Goal: Information Seeking & Learning: Learn about a topic

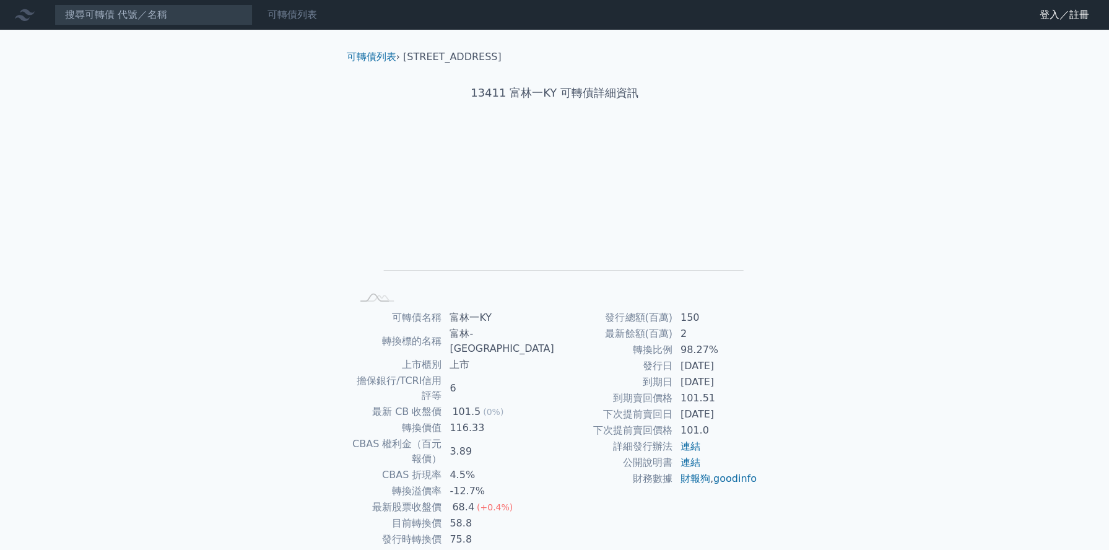
click at [304, 14] on link "可轉債列表" at bounding box center [293, 15] width 50 height 12
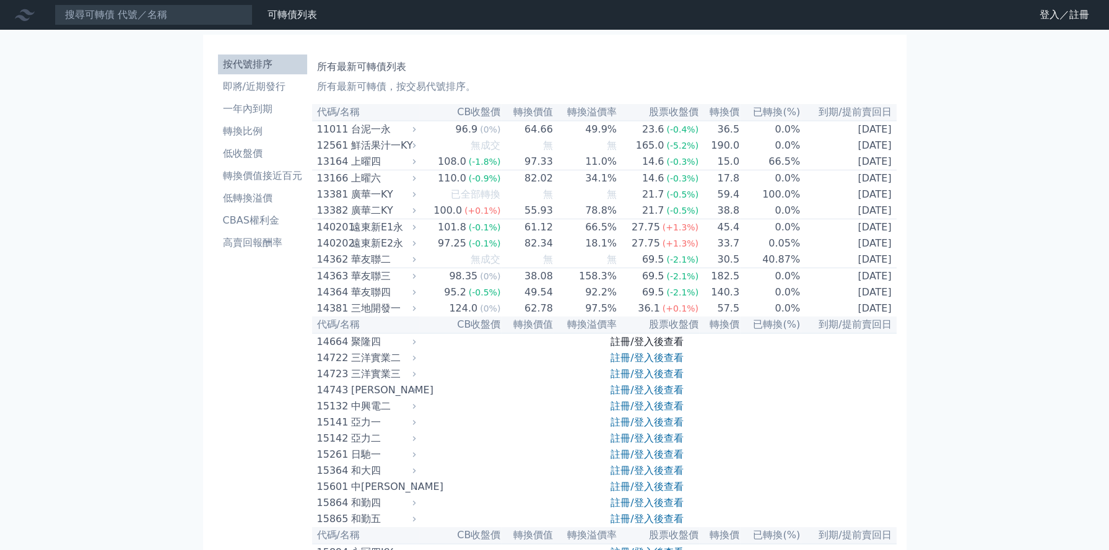
click at [624, 348] on link "註冊/登入後查看" at bounding box center [647, 342] width 72 height 12
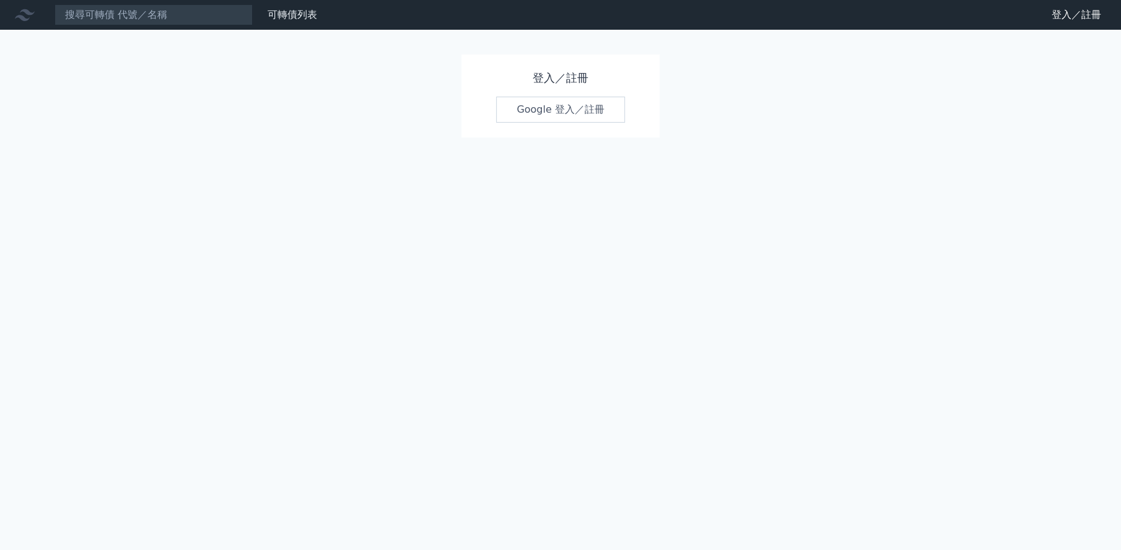
click at [549, 112] on link "Google 登入／註冊" at bounding box center [560, 110] width 129 height 26
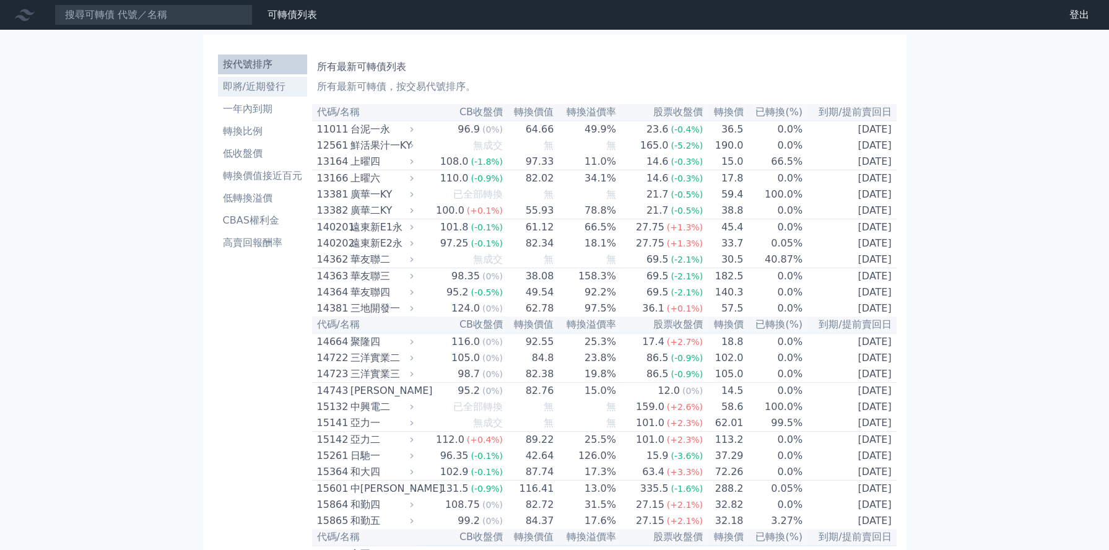
click at [254, 91] on li "即將/近期發行" at bounding box center [262, 86] width 89 height 15
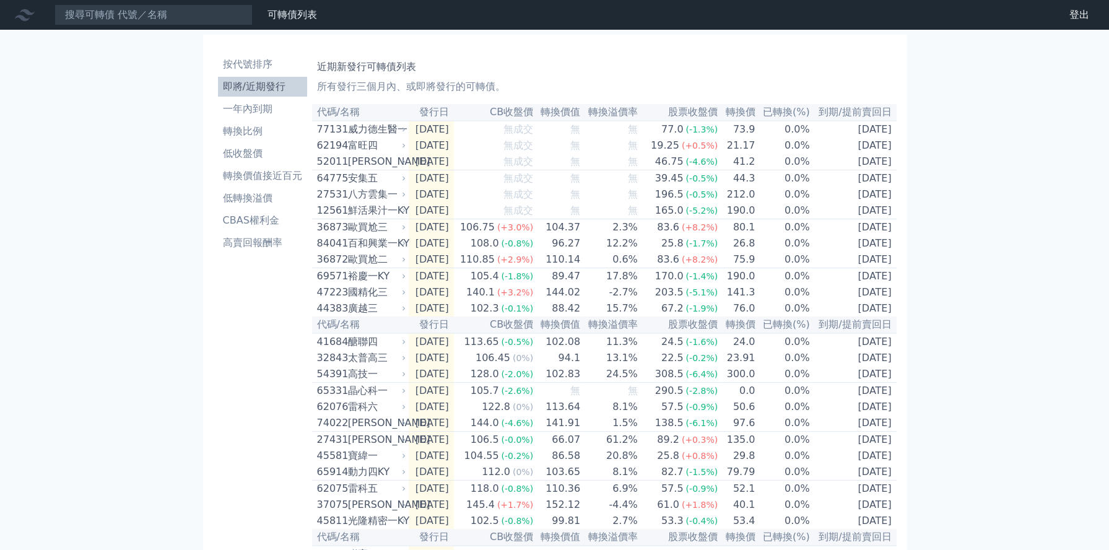
click at [1037, 251] on div "可轉債列表 財務數據 可轉債列表 財務數據 登出 登出 按代號排序 即將/近期發行 一年內到期 轉換比例 低收盤價 轉換價值接近百元 低轉換溢價" at bounding box center [554, 413] width 1109 height 827
click at [258, 245] on li "高賣回報酬率" at bounding box center [262, 242] width 89 height 15
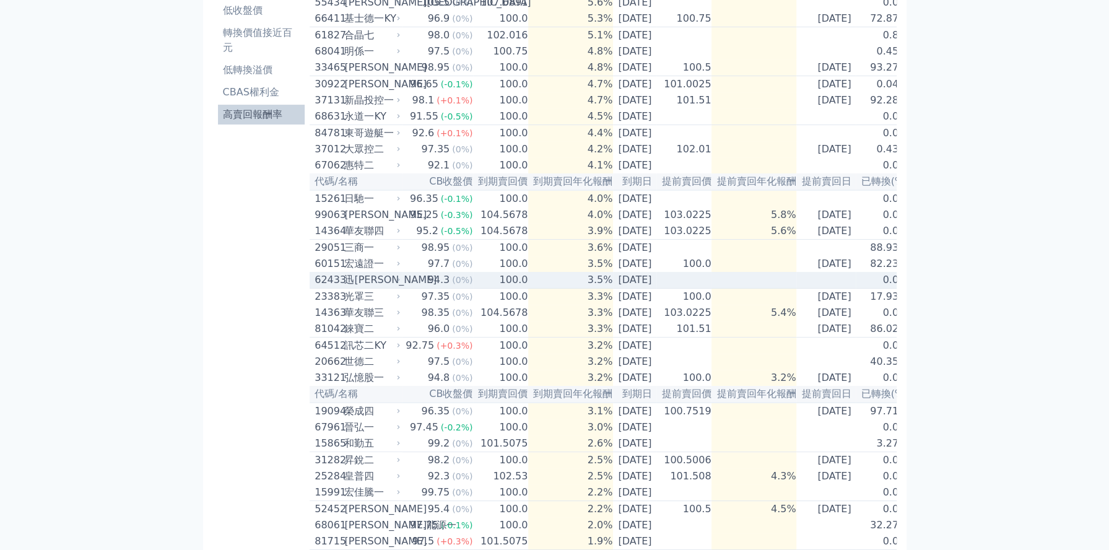
scroll to position [309, 0]
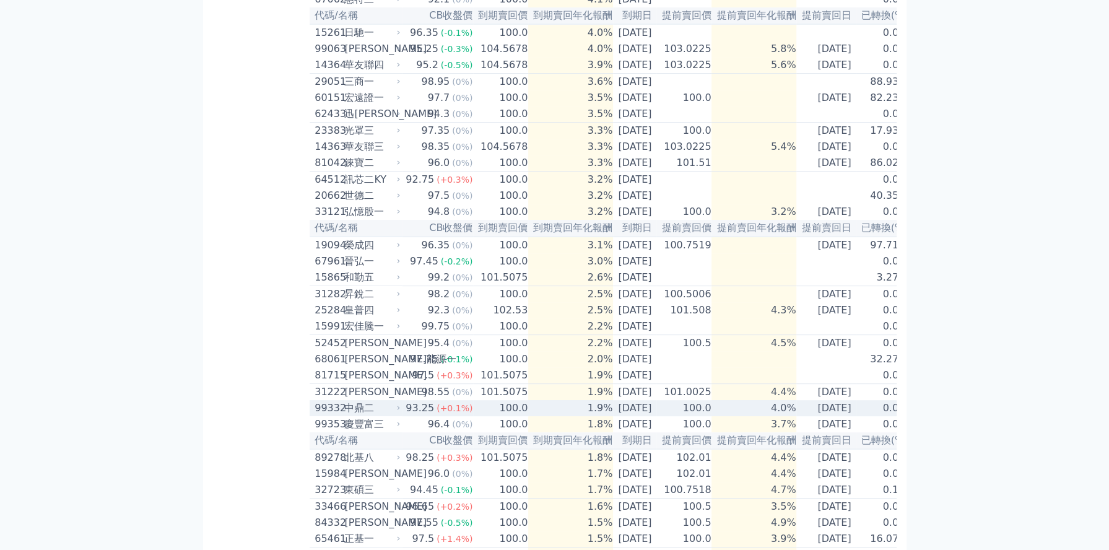
click at [344, 416] on div "中鼎二" at bounding box center [370, 408] width 53 height 15
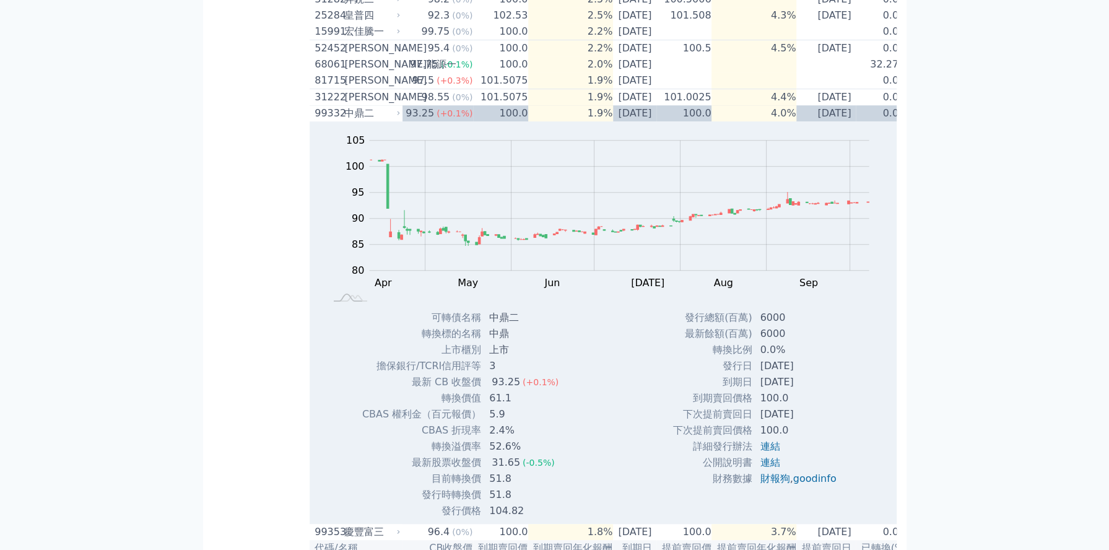
scroll to position [608, 0]
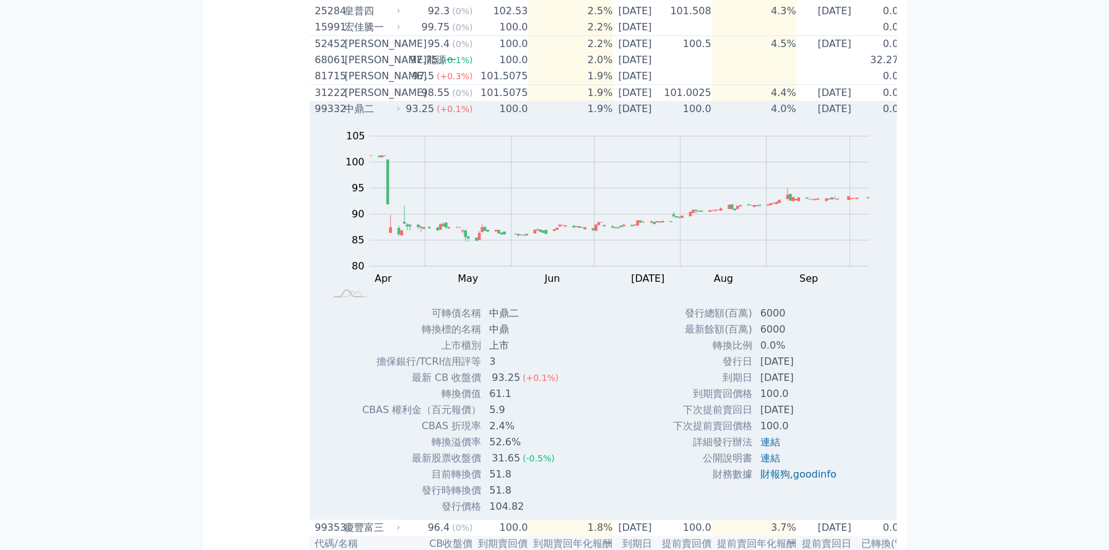
click at [330, 116] on div "99332" at bounding box center [328, 109] width 27 height 15
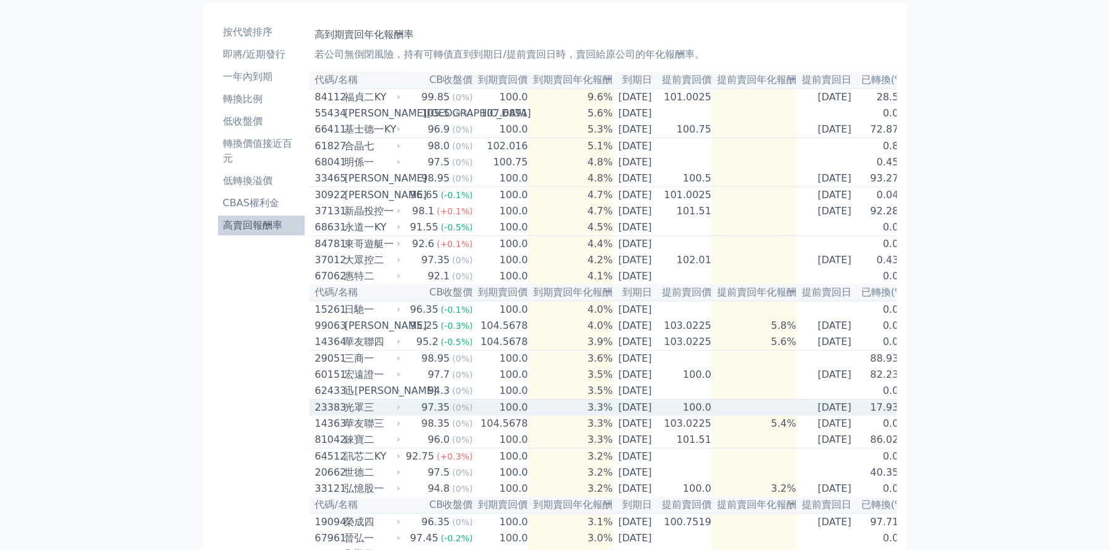
scroll to position [0, 0]
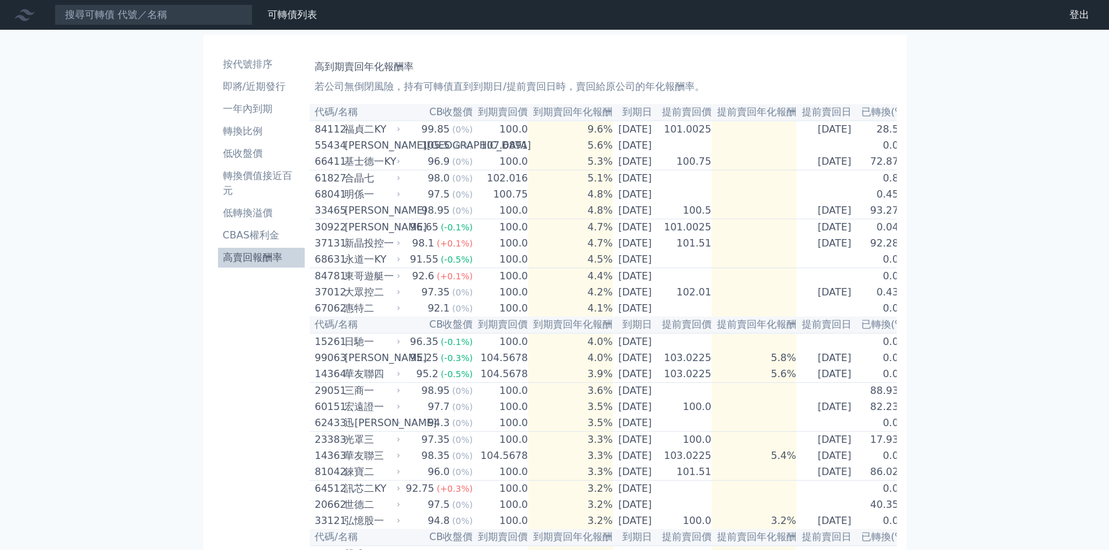
click at [147, 219] on div "可轉債列表 財務數據 可轉債列表 財務數據 登出 登出 按代號排序 即將/近期發行 一年內到期 轉換比例 低收盤價 轉換價值接近百元 低轉換溢價" at bounding box center [554, 519] width 1109 height 1039
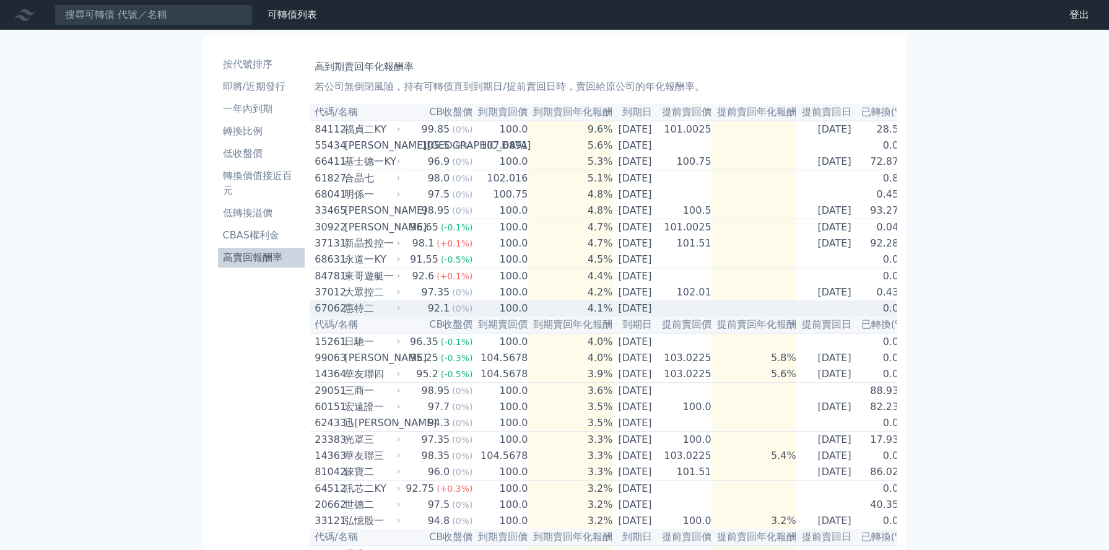
click at [345, 316] on div "惠特二" at bounding box center [370, 308] width 53 height 15
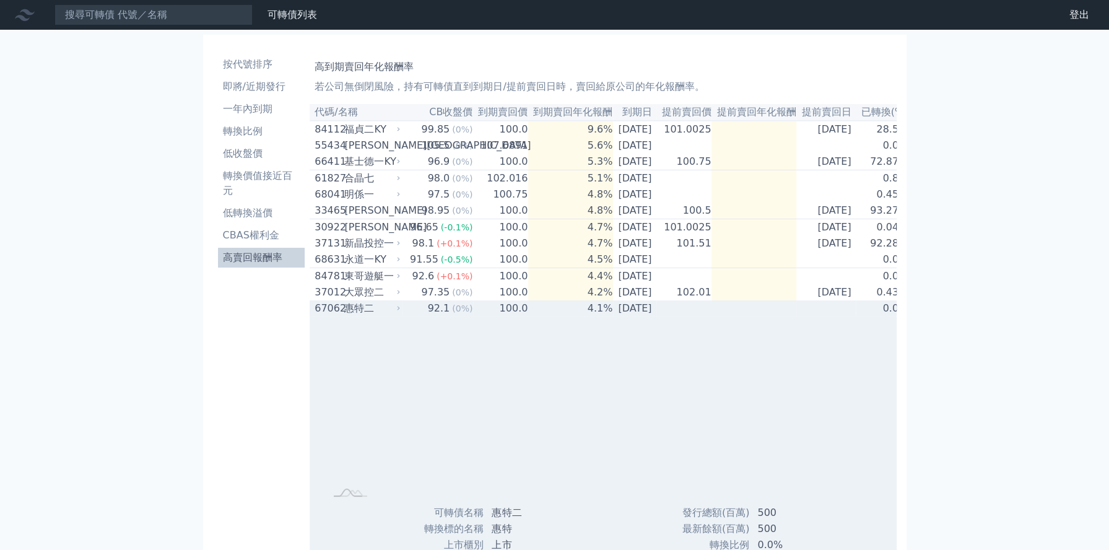
scroll to position [309, 0]
